Goal: Transaction & Acquisition: Register for event/course

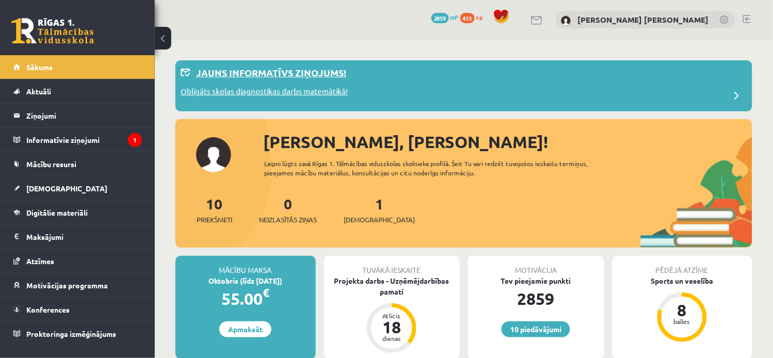
click at [305, 90] on p "Obligāts skolas diagnostikas darbs matemātikā!" at bounding box center [263, 93] width 167 height 14
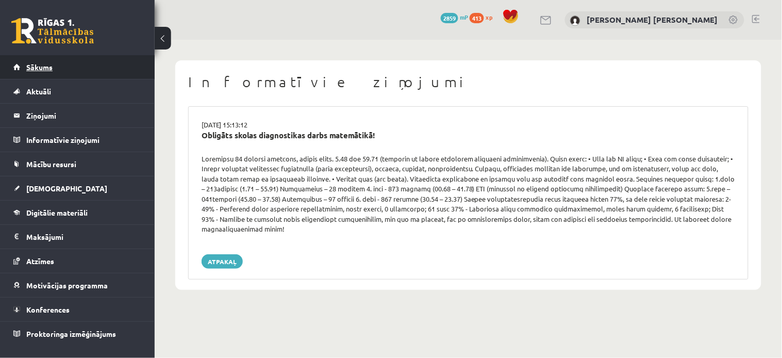
click at [71, 68] on link "Sākums" at bounding box center [77, 67] width 128 height 24
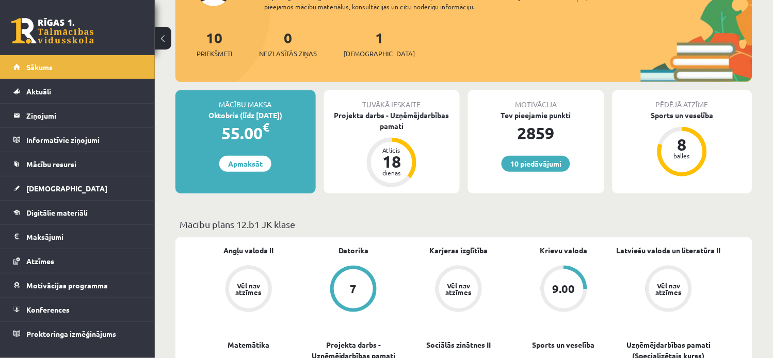
scroll to position [421, 0]
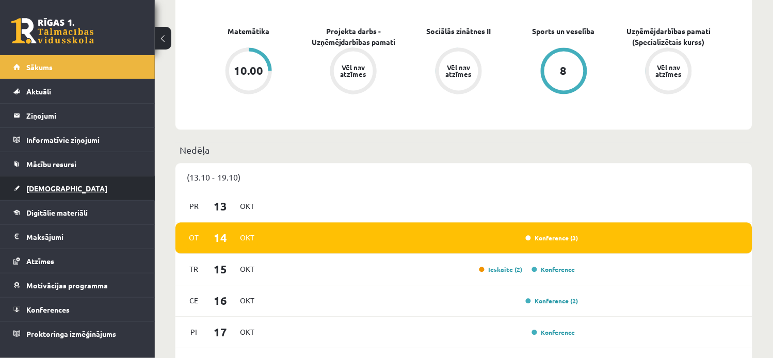
click at [84, 192] on link "[DEMOGRAPHIC_DATA]" at bounding box center [77, 188] width 128 height 24
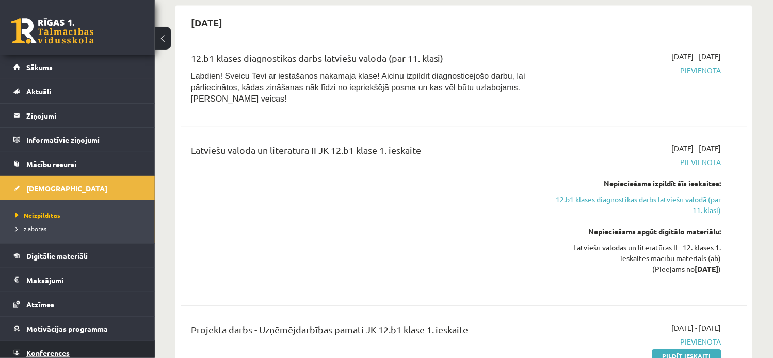
click at [66, 343] on link "Konferences" at bounding box center [77, 353] width 128 height 24
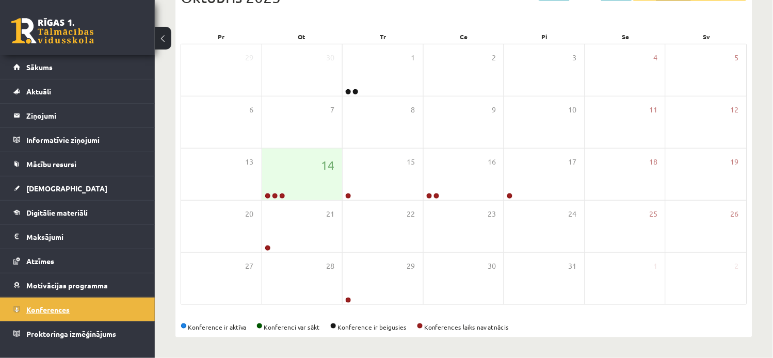
scroll to position [135, 0]
click at [297, 193] on div "14" at bounding box center [302, 175] width 80 height 52
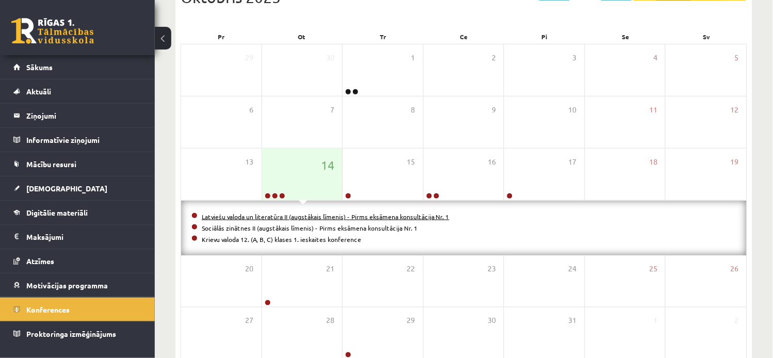
click at [301, 217] on link "Latviešu valoda un literatūra II (augstākais līmenis) - Pirms eksāmena konsultā…" at bounding box center [326, 216] width 248 height 8
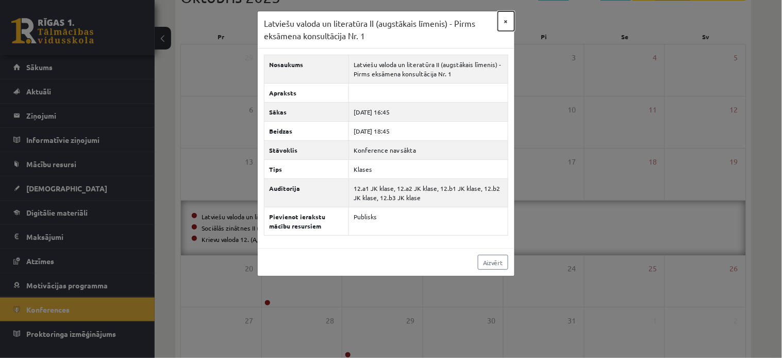
click at [504, 18] on button "×" at bounding box center [506, 21] width 17 height 20
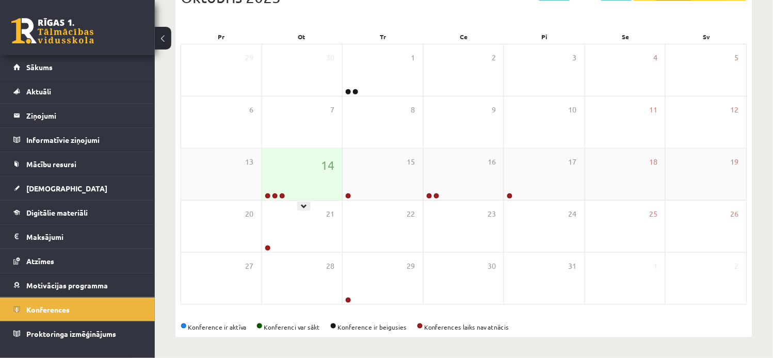
click at [313, 184] on div "14" at bounding box center [302, 175] width 80 height 52
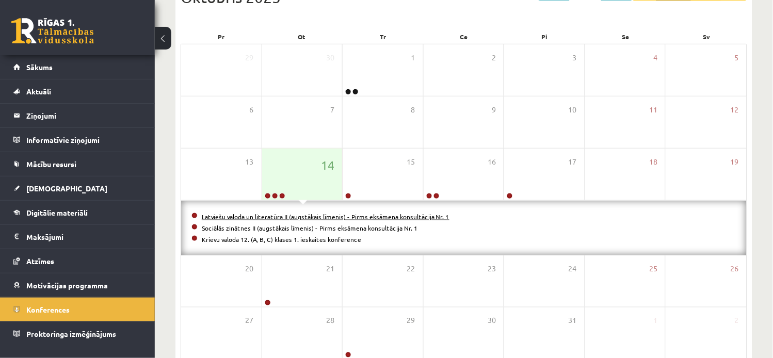
click at [287, 212] on link "Latviešu valoda un literatūra II (augstākais līmenis) - Pirms eksāmena konsultā…" at bounding box center [326, 216] width 248 height 8
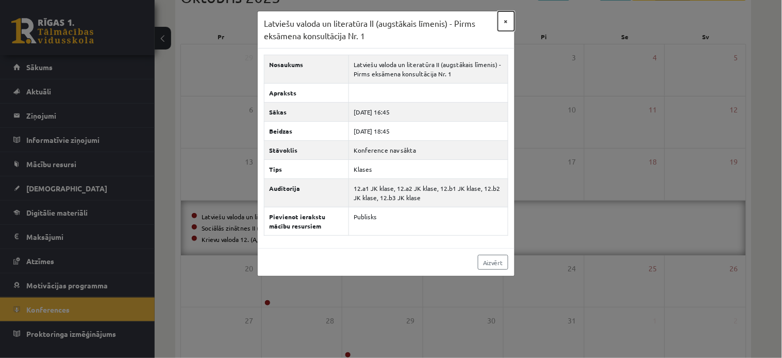
click at [505, 18] on button "×" at bounding box center [506, 21] width 17 height 20
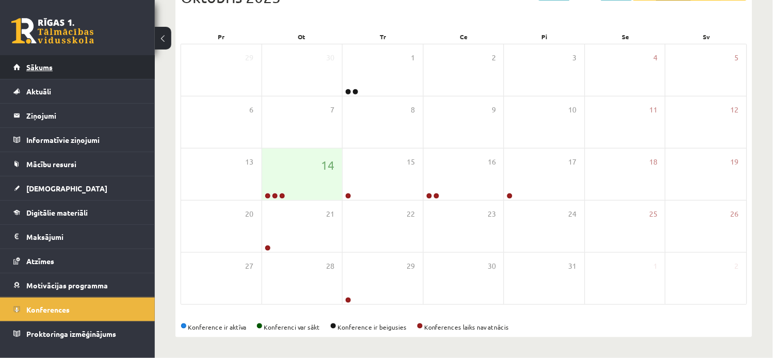
click at [127, 60] on link "Sākums" at bounding box center [77, 67] width 128 height 24
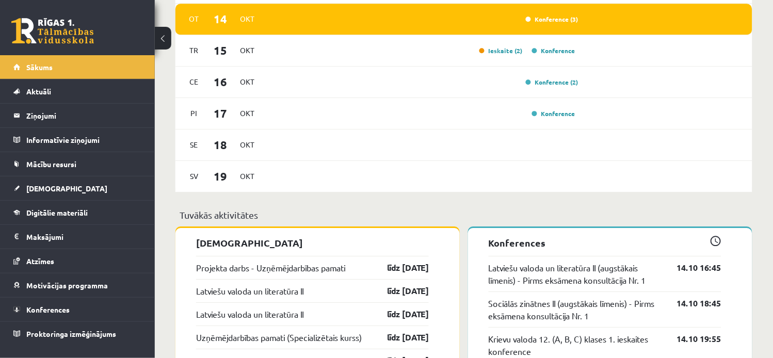
scroll to position [650, 0]
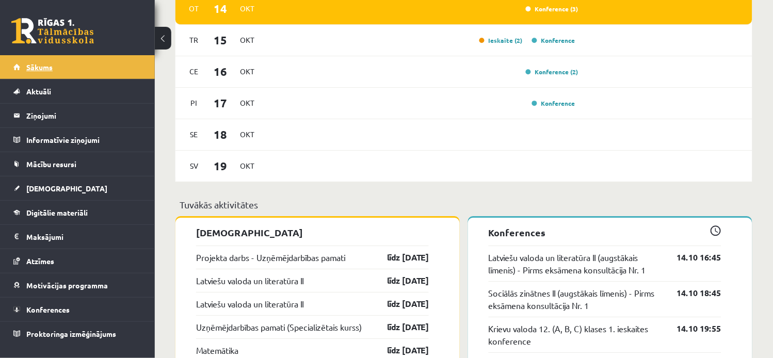
click at [60, 70] on link "Sākums" at bounding box center [77, 67] width 128 height 24
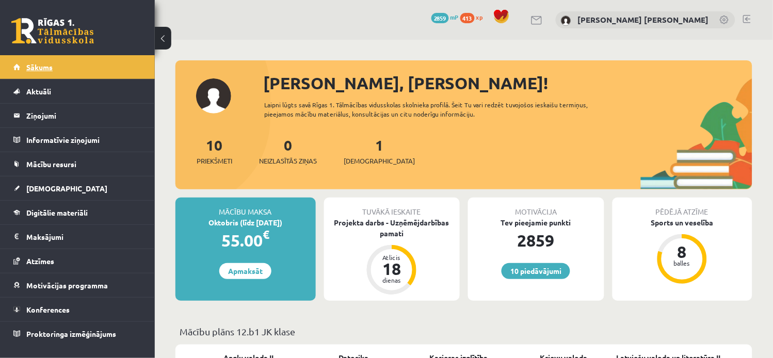
click at [64, 71] on link "Sākums" at bounding box center [77, 67] width 128 height 24
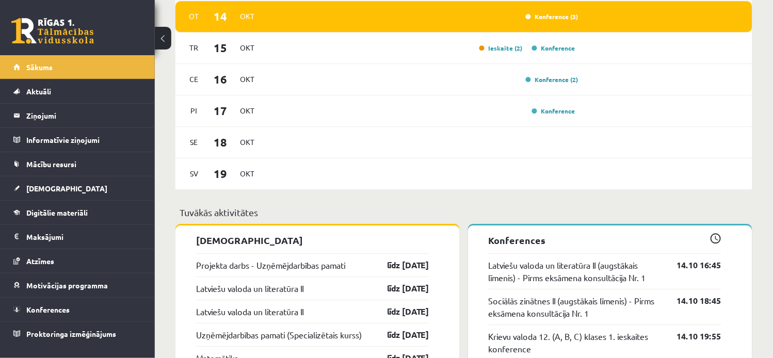
scroll to position [648, 0]
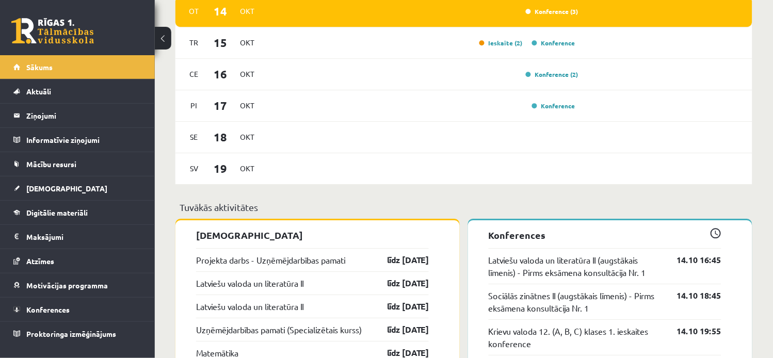
drag, startPoint x: 771, startPoint y: 226, endPoint x: 762, endPoint y: 240, distance: 17.0
click at [766, 234] on div "Sveika, Anželika! Laipni lūgts savā Rīgas 1. Tālmācības vidusskolas skolnieka p…" at bounding box center [464, 130] width 618 height 1477
click at [763, 239] on div "Sveika, Anželika! Laipni lūgts savā Rīgas 1. Tālmācības vidusskolas skolnieka p…" at bounding box center [464, 130] width 618 height 1477
click at [759, 240] on div "Sveika, Anželika! Laipni lūgts savā Rīgas 1. Tālmācības vidusskolas skolnieka p…" at bounding box center [464, 130] width 618 height 1477
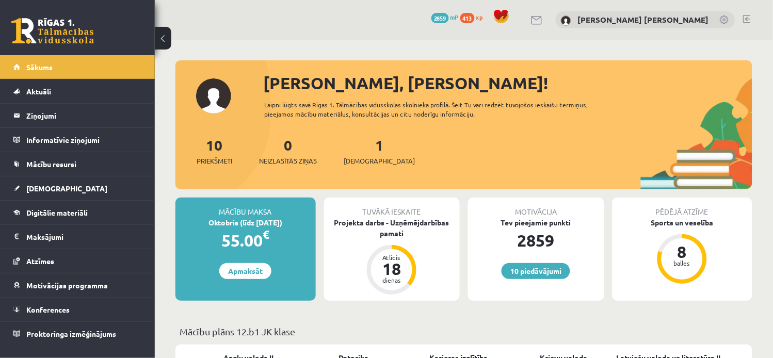
scroll to position [313, 0]
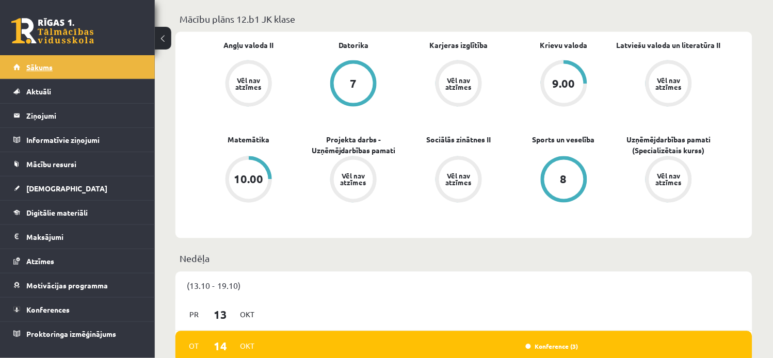
click at [86, 63] on link "Sākums" at bounding box center [77, 67] width 128 height 24
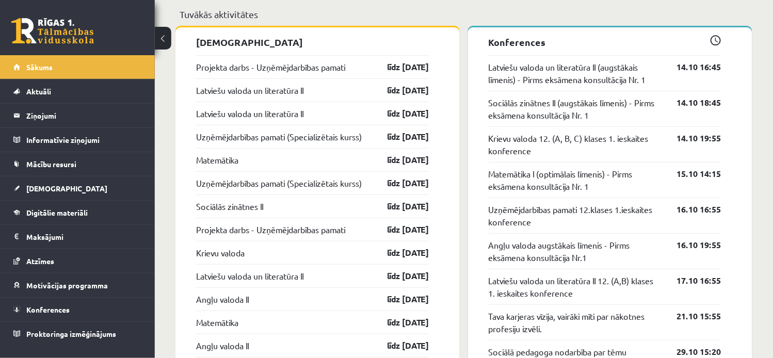
scroll to position [874, 0]
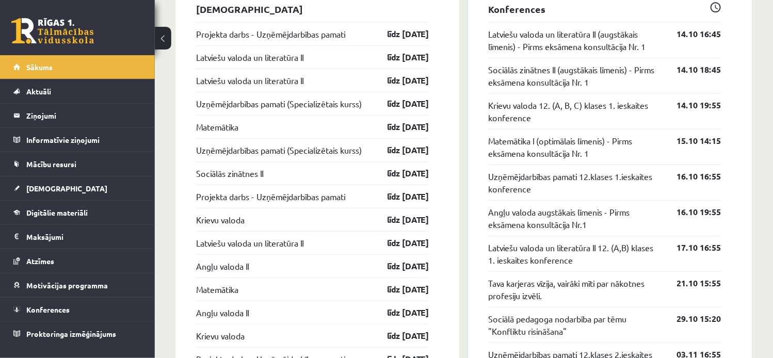
click at [700, 59] on div "Sociālās zinātnes II (augstākais līmenis) - Pirms eksāmena konsultācija Nr. 1 1…" at bounding box center [604, 76] width 233 height 36
click at [88, 61] on link "Sākums" at bounding box center [77, 67] width 128 height 24
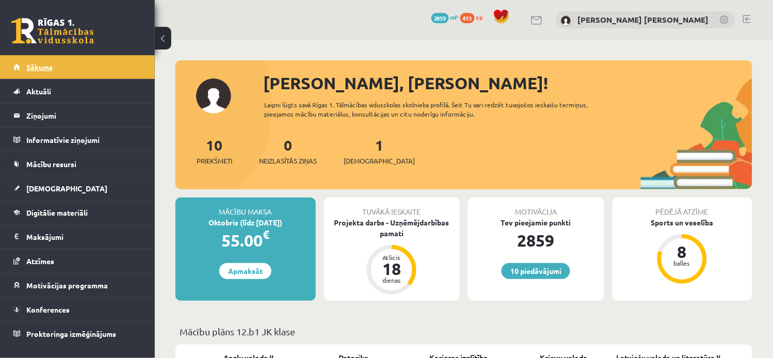
click at [44, 65] on span "Sākums" at bounding box center [39, 66] width 26 height 9
click at [104, 305] on link "Konferences" at bounding box center [77, 310] width 128 height 24
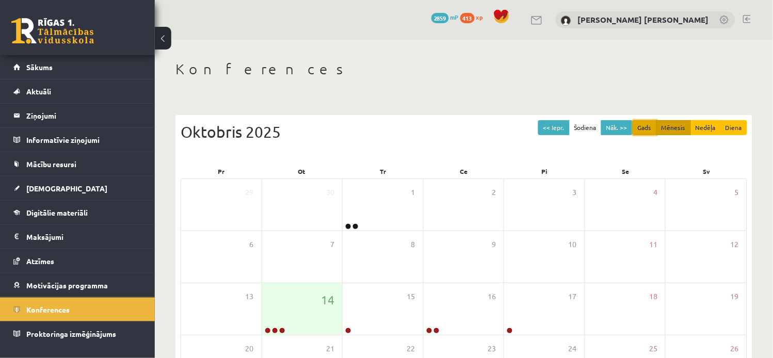
click at [643, 131] on button "Gads" at bounding box center [644, 127] width 24 height 15
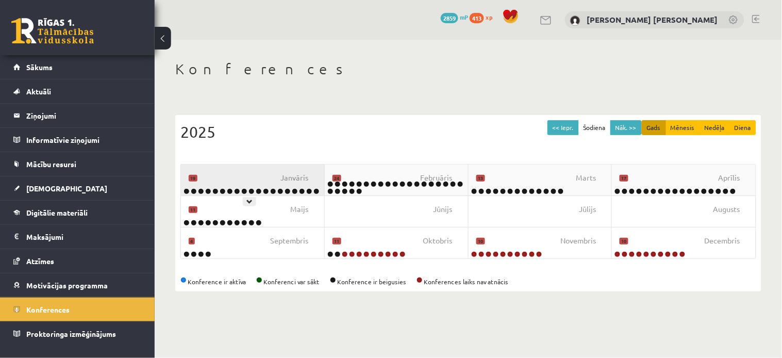
click at [270, 184] on div "[DATE]" at bounding box center [253, 180] width 144 height 31
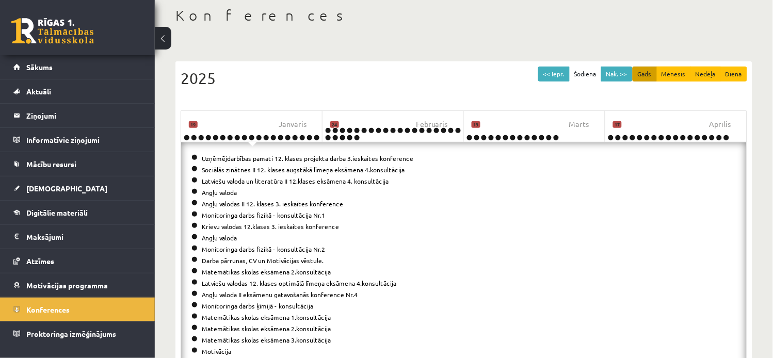
scroll to position [57, 0]
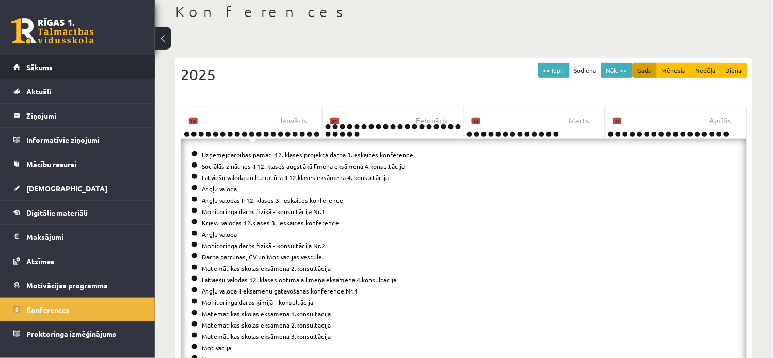
click at [42, 57] on link "Sākums" at bounding box center [77, 67] width 128 height 24
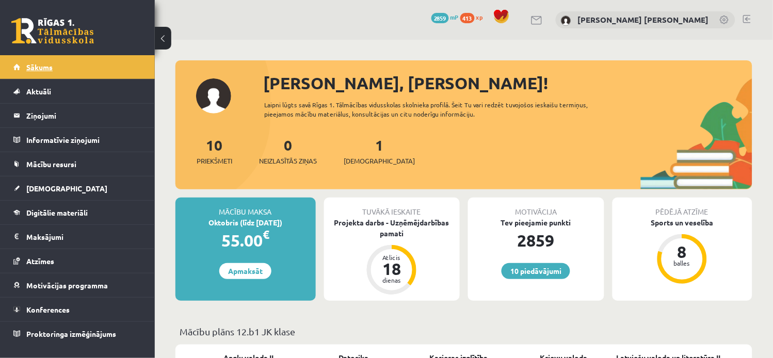
click at [84, 71] on link "Sākums" at bounding box center [77, 67] width 128 height 24
click at [79, 73] on link "Sākums" at bounding box center [77, 67] width 128 height 24
click at [63, 62] on link "Sākums" at bounding box center [77, 67] width 128 height 24
click at [114, 64] on link "Sākums" at bounding box center [77, 67] width 128 height 24
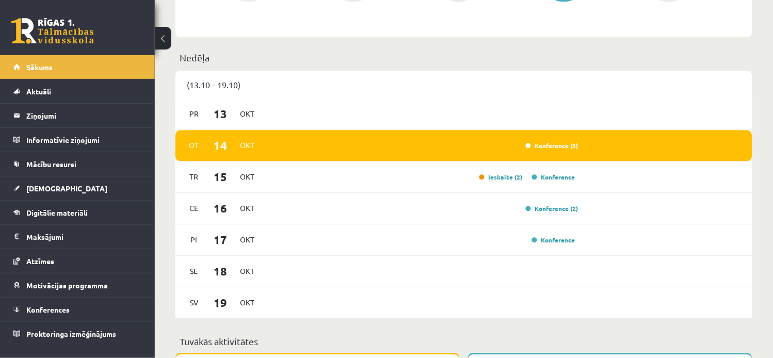
scroll to position [506, 0]
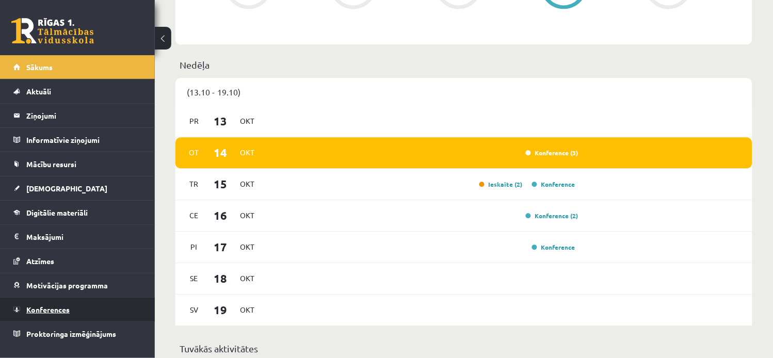
click at [67, 310] on span "Konferences" at bounding box center [47, 309] width 43 height 9
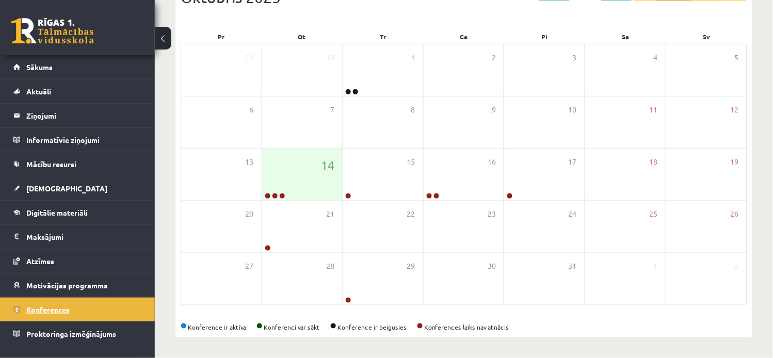
scroll to position [135, 0]
click at [296, 158] on div "14" at bounding box center [302, 175] width 80 height 52
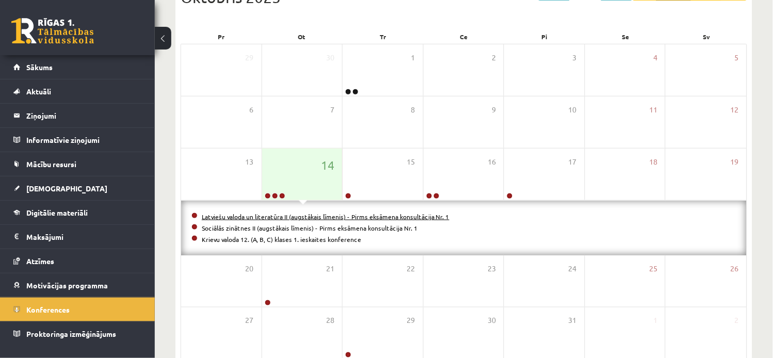
click at [323, 215] on link "Latviešu valoda un literatūra II (augstākais līmenis) - Pirms eksāmena konsultā…" at bounding box center [326, 216] width 248 height 8
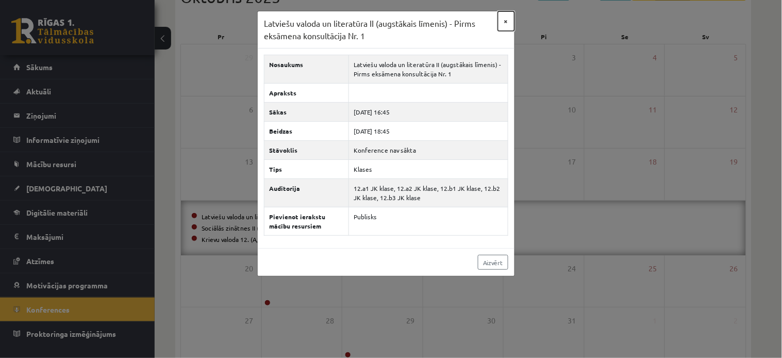
click at [507, 22] on button "×" at bounding box center [506, 21] width 17 height 20
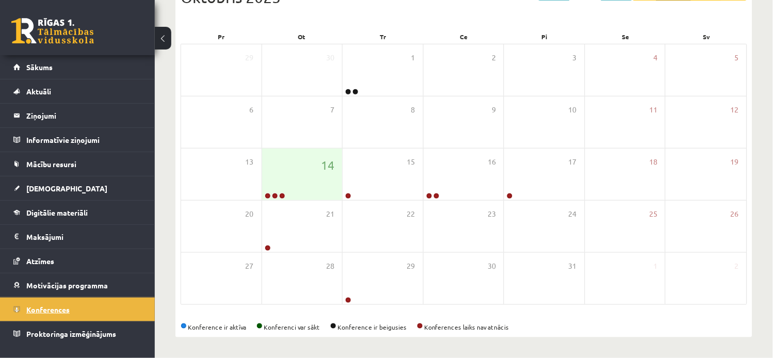
click at [54, 306] on span "Konferences" at bounding box center [47, 309] width 43 height 9
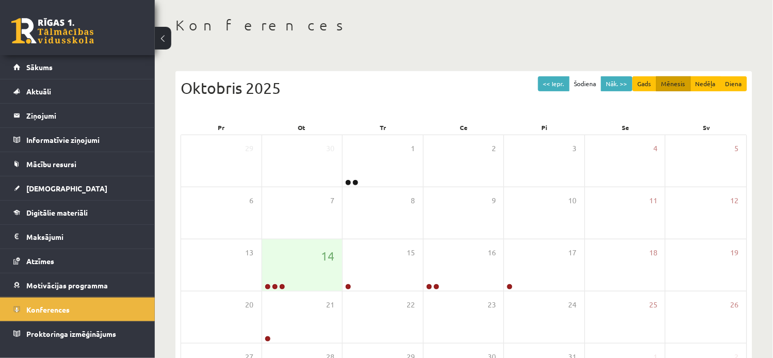
scroll to position [43, 0]
click at [291, 273] on div "14" at bounding box center [302, 266] width 80 height 52
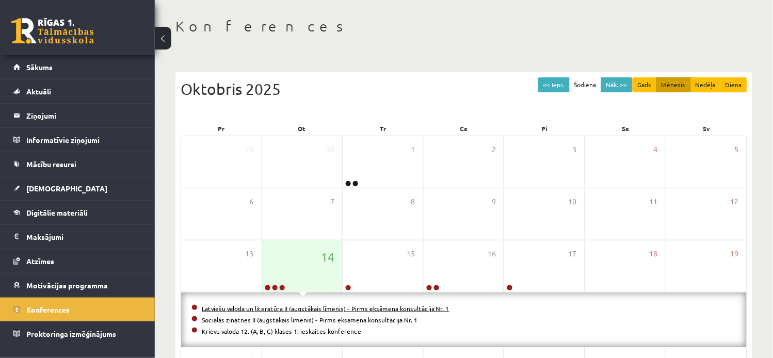
click at [294, 310] on link "Latviešu valoda un literatūra II (augstākais līmenis) - Pirms eksāmena konsultā…" at bounding box center [326, 308] width 248 height 8
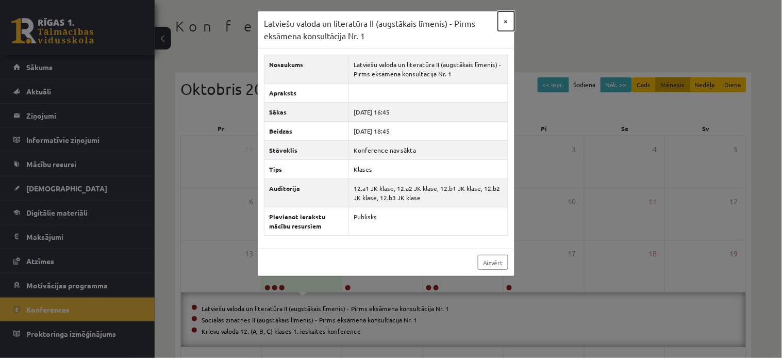
click at [507, 21] on button "×" at bounding box center [506, 21] width 17 height 20
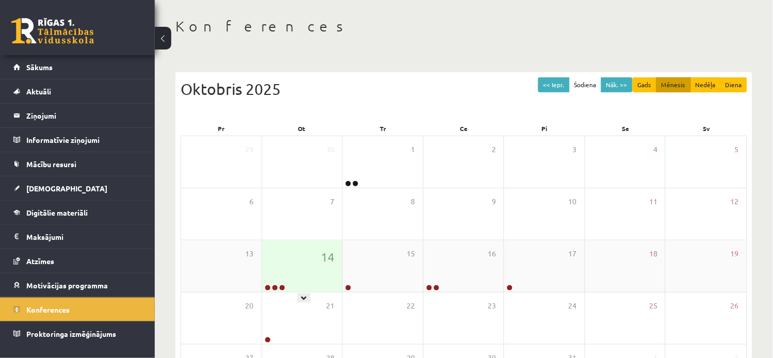
click at [304, 262] on div "14" at bounding box center [302, 266] width 80 height 52
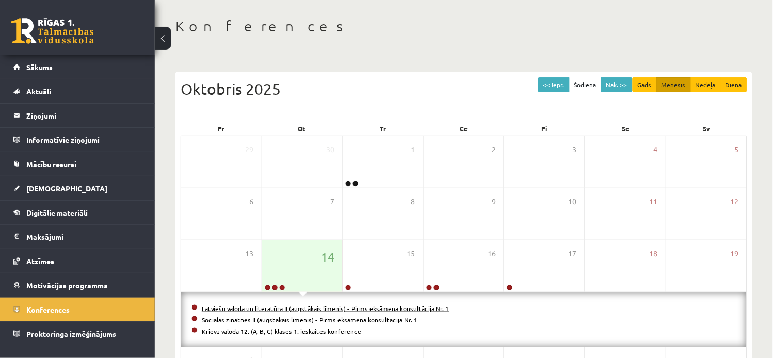
click at [259, 308] on link "Latviešu valoda un literatūra II (augstākais līmenis) - Pirms eksāmena konsultā…" at bounding box center [326, 308] width 248 height 8
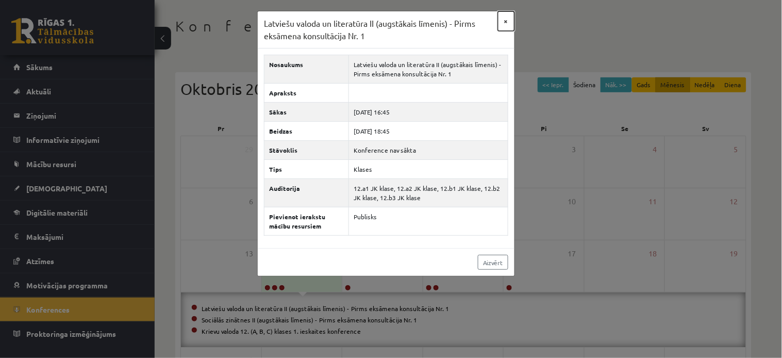
click at [506, 17] on button "×" at bounding box center [506, 21] width 17 height 20
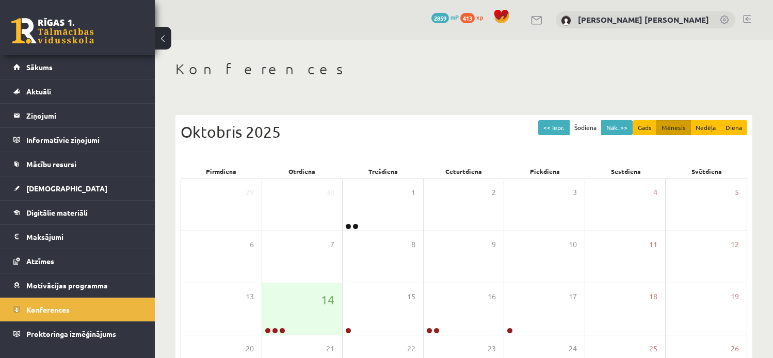
scroll to position [43, 0]
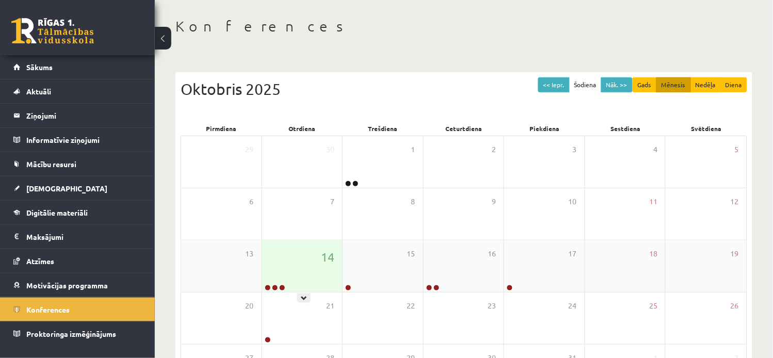
click at [295, 278] on div "14" at bounding box center [302, 266] width 80 height 52
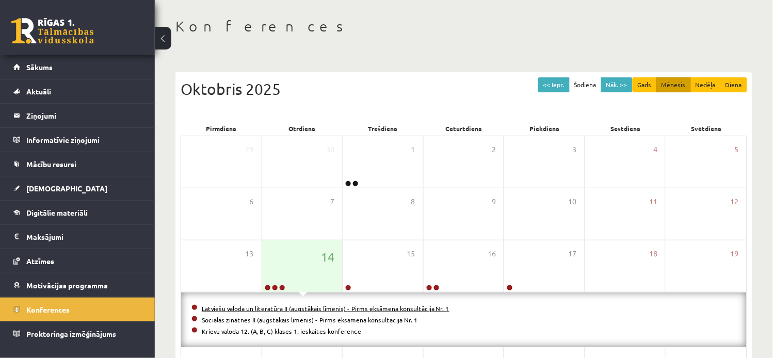
click at [314, 306] on link "Latviešu valoda un literatūra II (augstākais līmenis) - Pirms eksāmena konsultā…" at bounding box center [326, 308] width 248 height 8
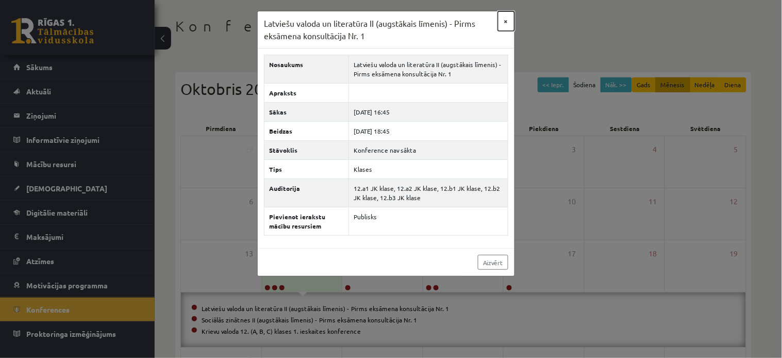
click at [508, 19] on button "×" at bounding box center [506, 21] width 17 height 20
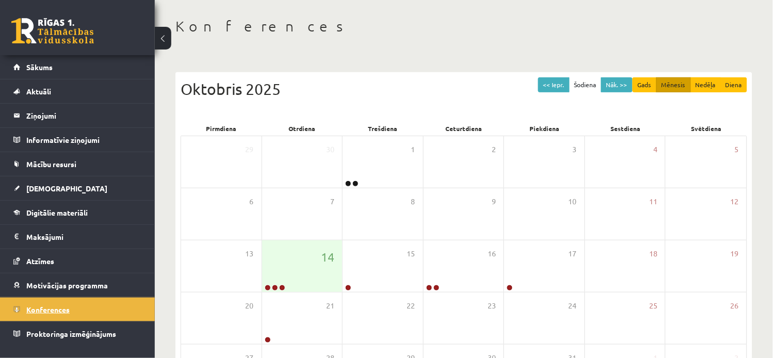
click at [91, 315] on link "Konferences" at bounding box center [77, 310] width 128 height 24
click at [88, 63] on link "Sākums" at bounding box center [77, 67] width 128 height 24
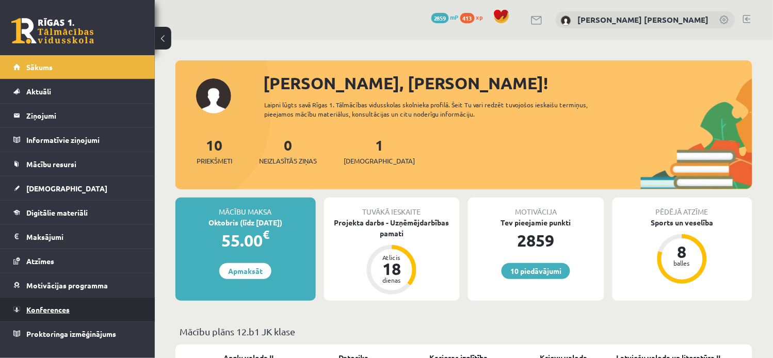
click at [58, 302] on link "Konferences" at bounding box center [77, 310] width 128 height 24
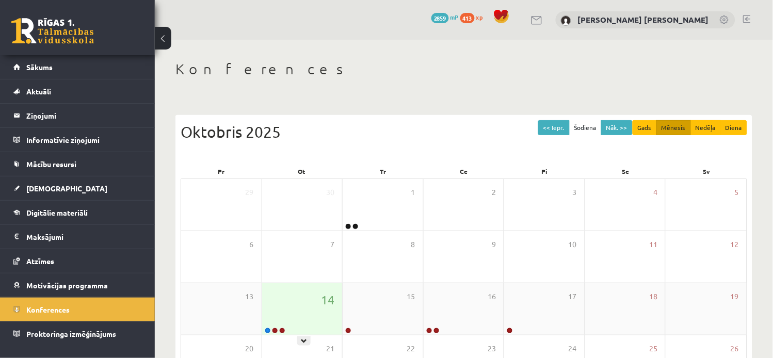
click at [299, 306] on div "14" at bounding box center [302, 309] width 80 height 52
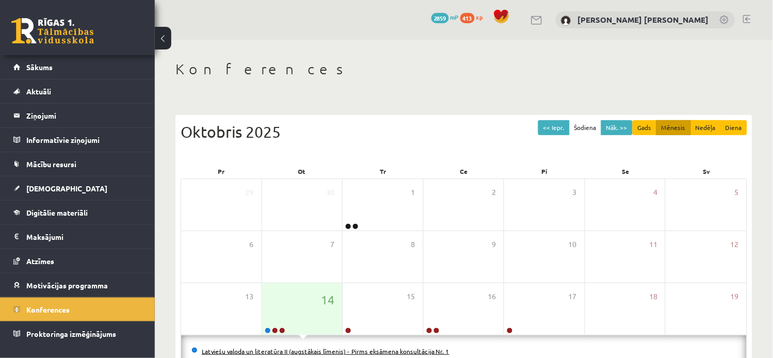
click at [275, 349] on link "Latviešu valoda un literatūra II (augstākais līmenis) - Pirms eksāmena konsultā…" at bounding box center [326, 351] width 248 height 8
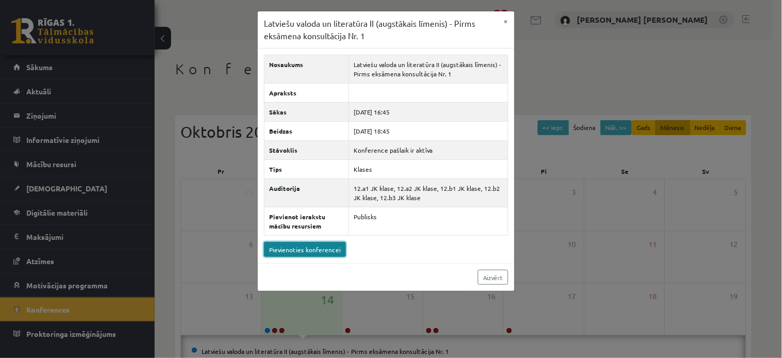
click at [316, 247] on link "Pievienoties konferencei" at bounding box center [305, 249] width 82 height 15
